Goal: Find specific page/section: Find specific page/section

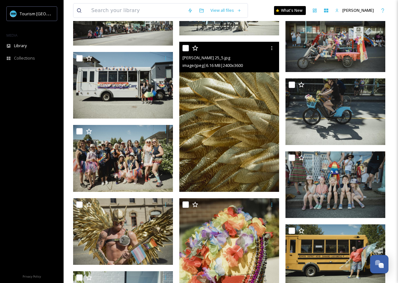
scroll to position [1297, 0]
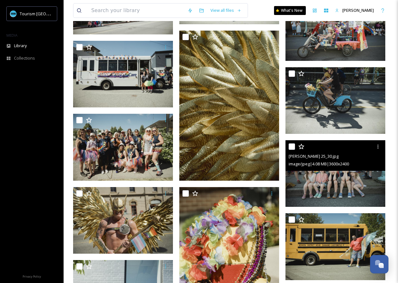
click at [333, 196] on img at bounding box center [336, 173] width 100 height 67
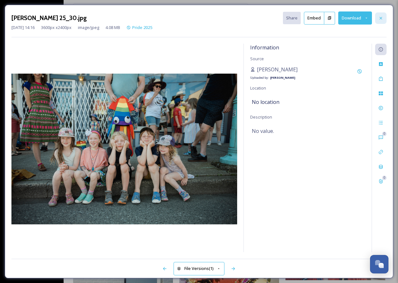
click at [380, 18] on icon at bounding box center [381, 18] width 5 height 5
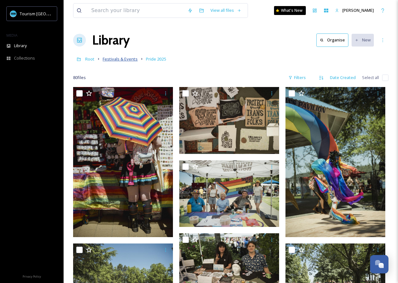
click at [125, 60] on span "Festivals & Events" at bounding box center [120, 59] width 35 height 6
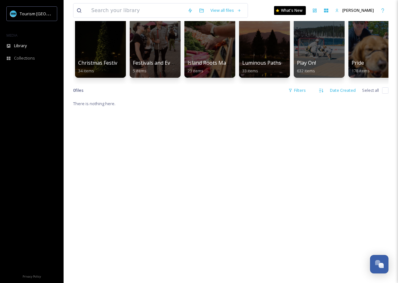
scroll to position [54, 0]
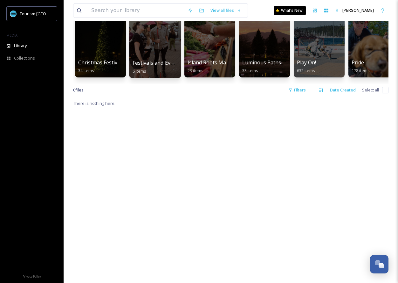
click at [154, 59] on div at bounding box center [155, 45] width 52 height 65
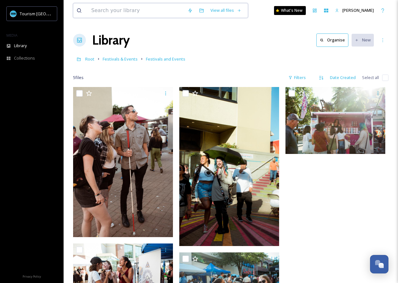
click at [151, 12] on input at bounding box center [136, 11] width 96 height 14
click at [267, 47] on div "Library Organise New" at bounding box center [231, 40] width 316 height 19
click at [88, 60] on span "Root" at bounding box center [89, 59] width 9 height 6
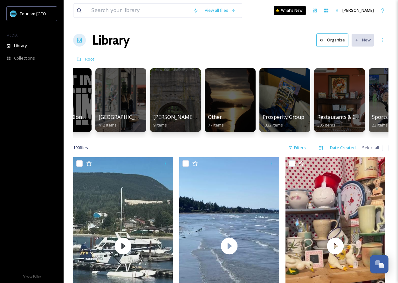
scroll to position [0, 544]
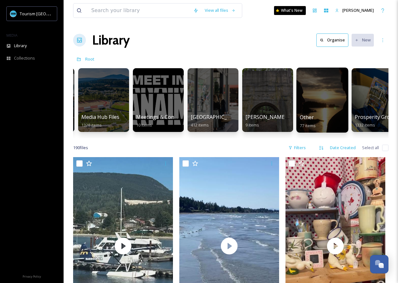
click at [325, 109] on div at bounding box center [323, 99] width 52 height 65
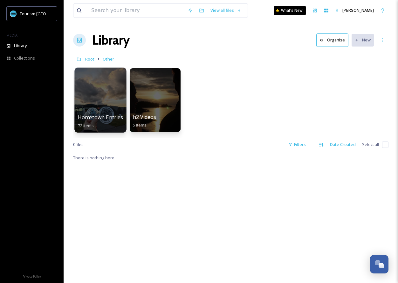
click at [89, 107] on div at bounding box center [100, 99] width 52 height 65
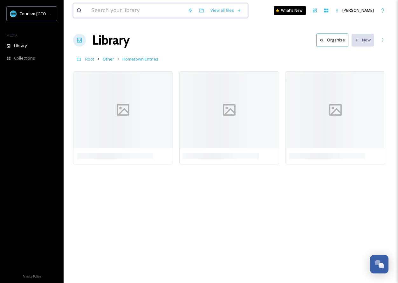
click at [146, 8] on input at bounding box center [136, 11] width 96 height 14
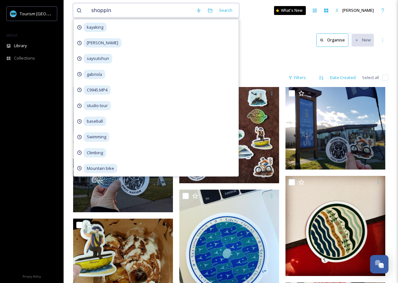
type input "shopping"
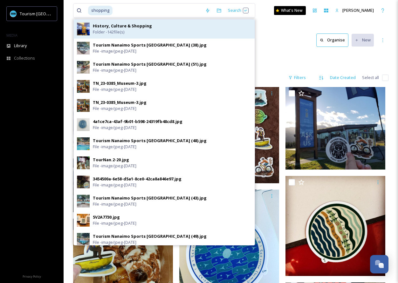
click at [141, 31] on div "History, Culture & Shopping Folder - 142 file(s)" at bounding box center [172, 29] width 159 height 12
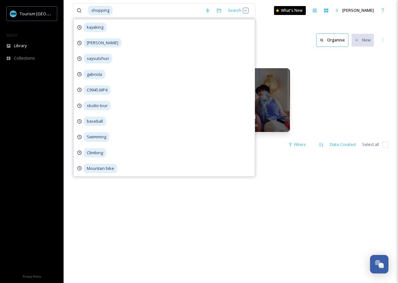
click at [297, 54] on div "Root History, Culture & Shopping" at bounding box center [231, 59] width 316 height 12
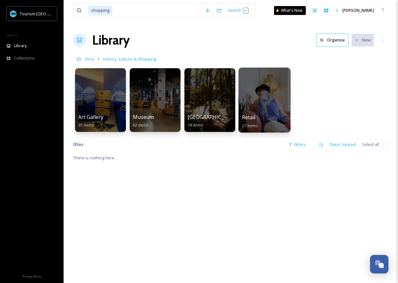
click at [276, 106] on div at bounding box center [265, 99] width 52 height 65
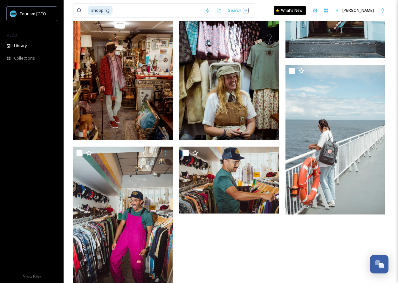
scroll to position [1217, 0]
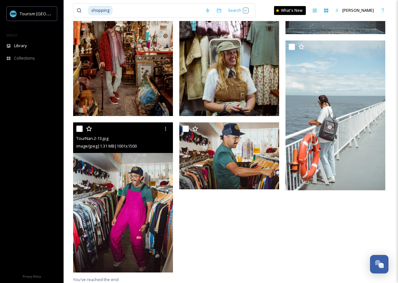
click at [162, 200] on img at bounding box center [123, 197] width 100 height 150
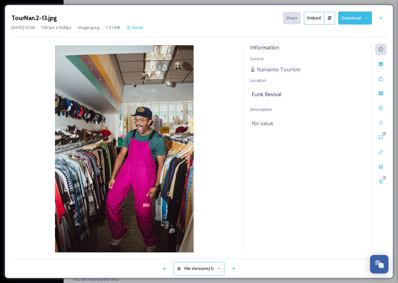
click at [4, 6] on div "TourNan.2-13.jpg Share Embed Download [DATE] 07:04 1001 px x 1500 px image/jpeg…" at bounding box center [199, 141] width 398 height 283
click at [383, 18] on icon at bounding box center [381, 18] width 5 height 5
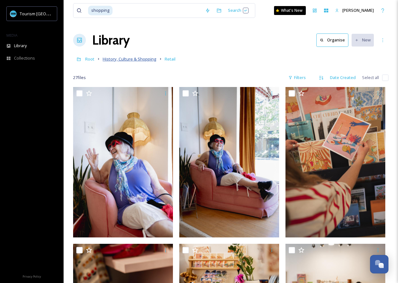
click at [113, 60] on span "History, Culture & Shopping" at bounding box center [130, 59] width 54 height 6
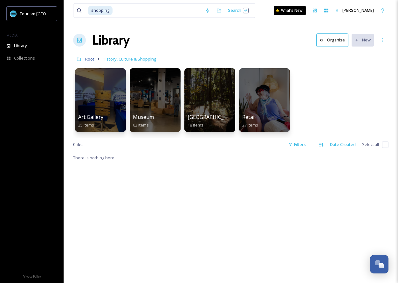
click at [88, 58] on span "Root" at bounding box center [89, 59] width 9 height 6
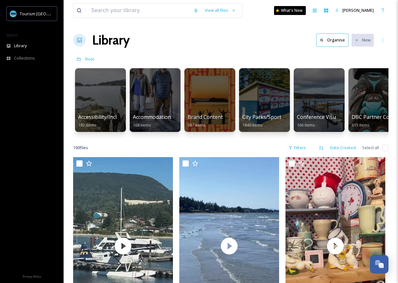
click at [226, 104] on div at bounding box center [210, 100] width 51 height 64
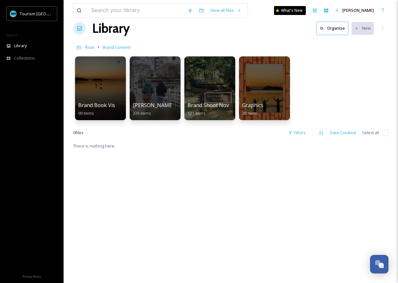
scroll to position [12, 0]
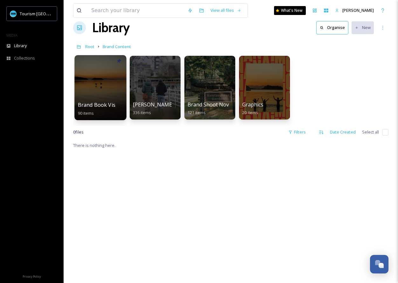
click at [110, 85] on div at bounding box center [100, 87] width 52 height 65
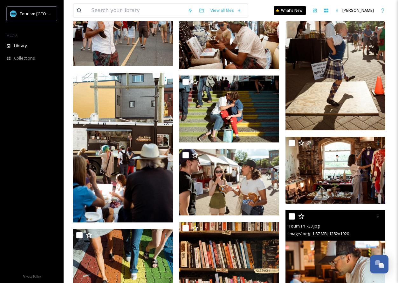
scroll to position [1857, 0]
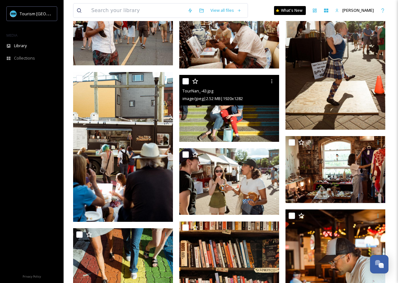
click at [240, 105] on img at bounding box center [229, 108] width 100 height 67
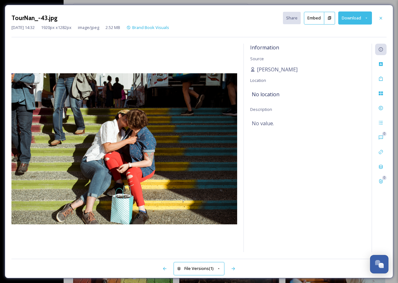
click at [315, 24] on button "Embed" at bounding box center [314, 18] width 20 height 13
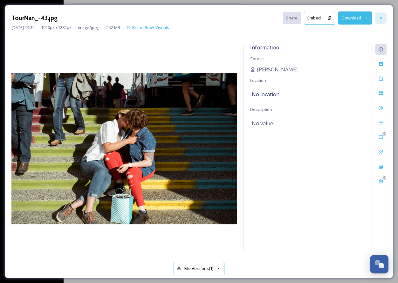
click at [380, 17] on icon at bounding box center [381, 18] width 3 height 3
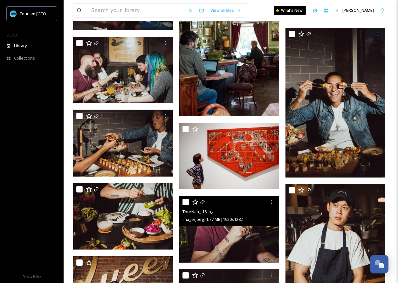
scroll to position [2731, 0]
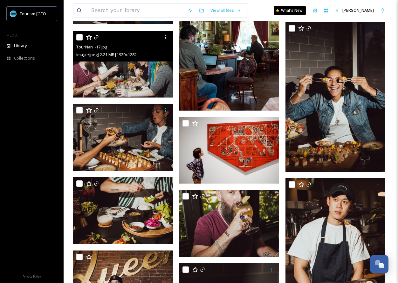
click at [106, 67] on img at bounding box center [123, 64] width 100 height 67
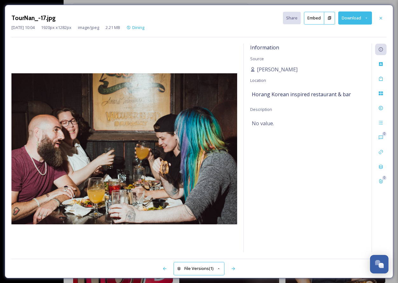
click at [330, 16] on icon at bounding box center [330, 18] width 4 height 4
click at [152, 2] on div "TourNan_-17.jpg Share Embed Download [DATE] 10:04 1920 px x 1282 px image/jpeg …" at bounding box center [199, 141] width 398 height 283
click at [385, 17] on div at bounding box center [381, 17] width 11 height 11
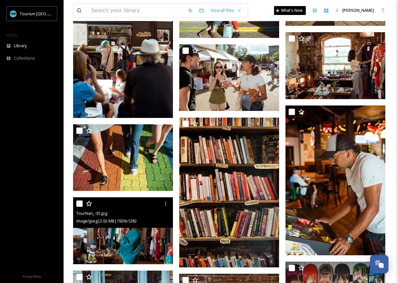
scroll to position [1955, 0]
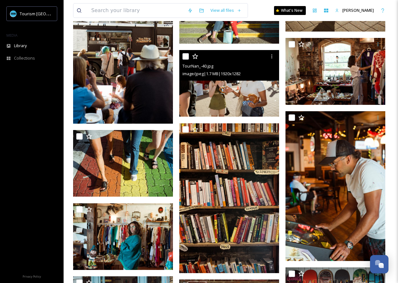
click at [223, 84] on img at bounding box center [229, 83] width 100 height 67
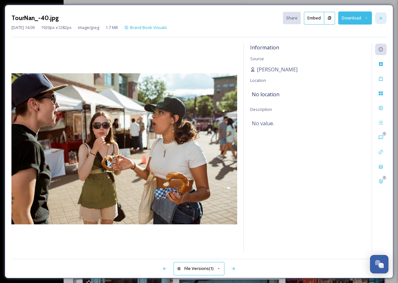
click at [382, 17] on icon at bounding box center [381, 18] width 5 height 5
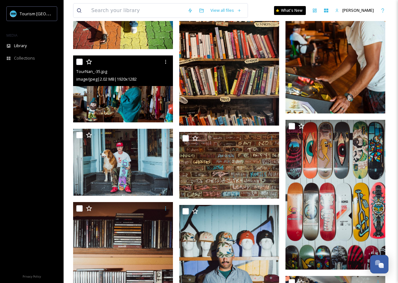
scroll to position [2105, 0]
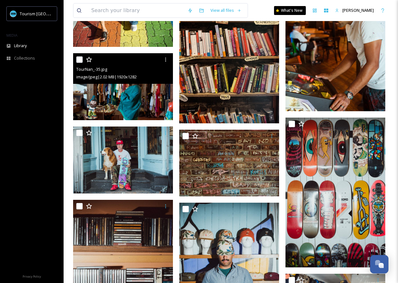
click at [144, 90] on img at bounding box center [123, 86] width 100 height 67
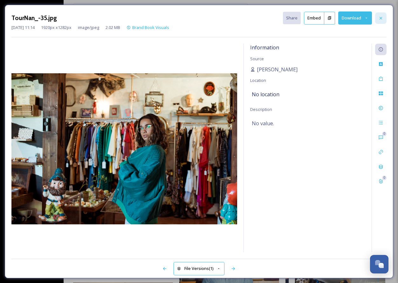
click at [384, 18] on div at bounding box center [381, 17] width 11 height 11
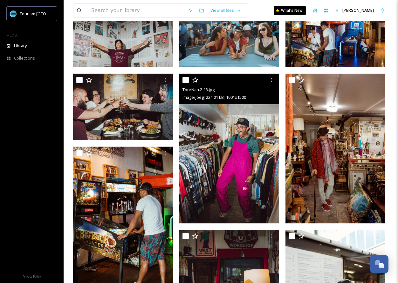
scroll to position [85, 0]
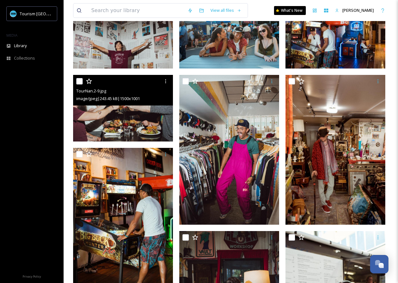
click at [119, 111] on img at bounding box center [123, 108] width 100 height 67
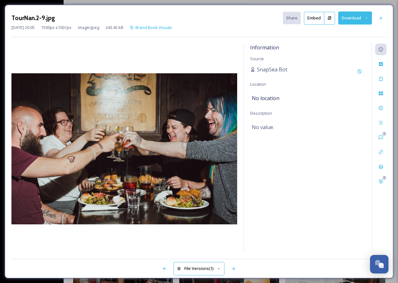
click at [214, 0] on div "TourNan.2-9.jpg Share Embed Download [DATE] 20:05 1500 px x 1001 px image/jpeg …" at bounding box center [199, 141] width 398 height 283
click at [214, 3] on div "TourNan.2-9.jpg Share Embed Download [DATE] 20:05 1500 px x 1001 px image/jpeg …" at bounding box center [199, 141] width 398 height 283
click at [377, 15] on div at bounding box center [381, 17] width 11 height 11
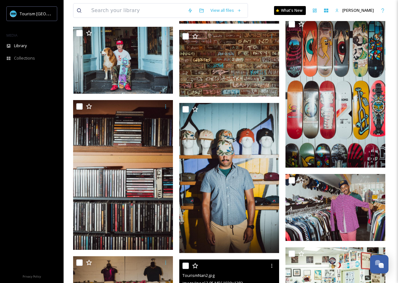
scroll to position [2201, 0]
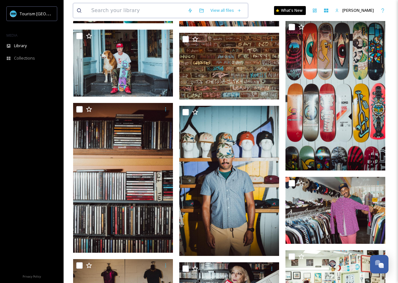
click at [143, 9] on input at bounding box center [136, 11] width 96 height 14
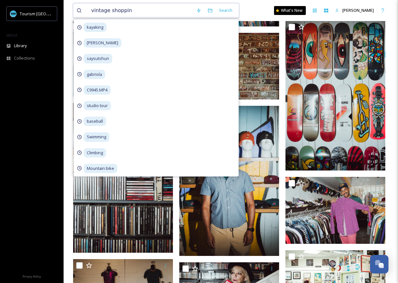
type input "vintage shopping"
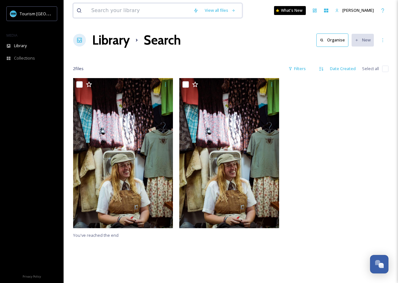
click at [146, 12] on input at bounding box center [139, 11] width 102 height 14
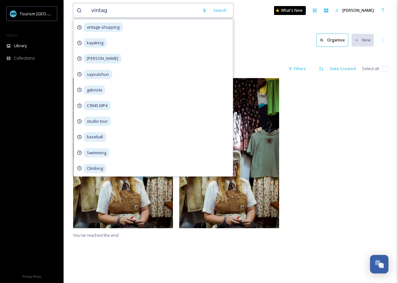
type input "vintage"
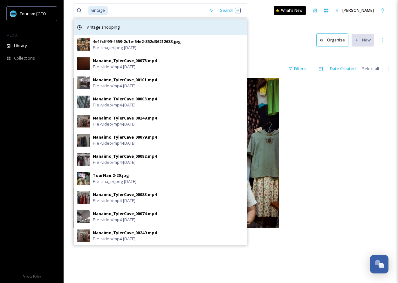
click at [113, 30] on span "vintage shopping" at bounding box center [103, 27] width 39 height 9
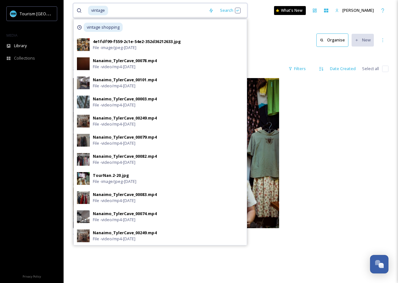
click at [117, 12] on input at bounding box center [157, 11] width 97 height 14
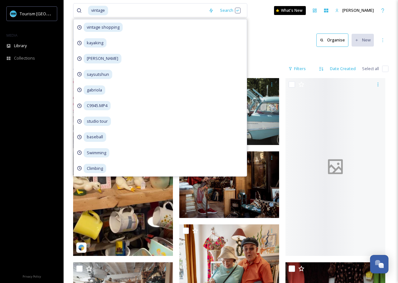
click at [272, 36] on div "Library Search Organise New" at bounding box center [231, 40] width 316 height 19
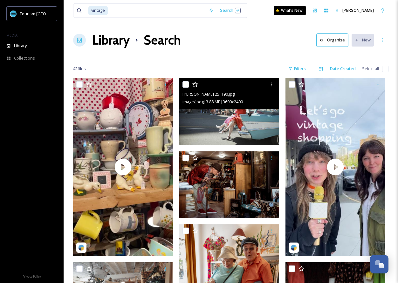
click at [243, 103] on span "image/jpeg | 3.88 MB | 3600 x 2400" at bounding box center [213, 102] width 60 height 6
click at [241, 124] on img at bounding box center [229, 111] width 100 height 67
